Goal: Transaction & Acquisition: Purchase product/service

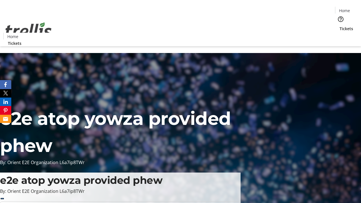
click at [339, 26] on span "Tickets" at bounding box center [346, 29] width 14 height 6
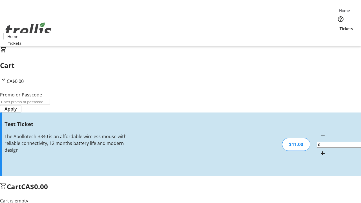
click at [319, 150] on mat-icon "Increment by one" at bounding box center [322, 153] width 7 height 7
type input "1"
type input "UNLOCK"
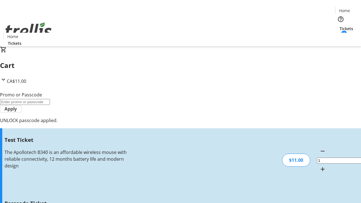
type input "5"
